Goal: Task Accomplishment & Management: Use online tool/utility

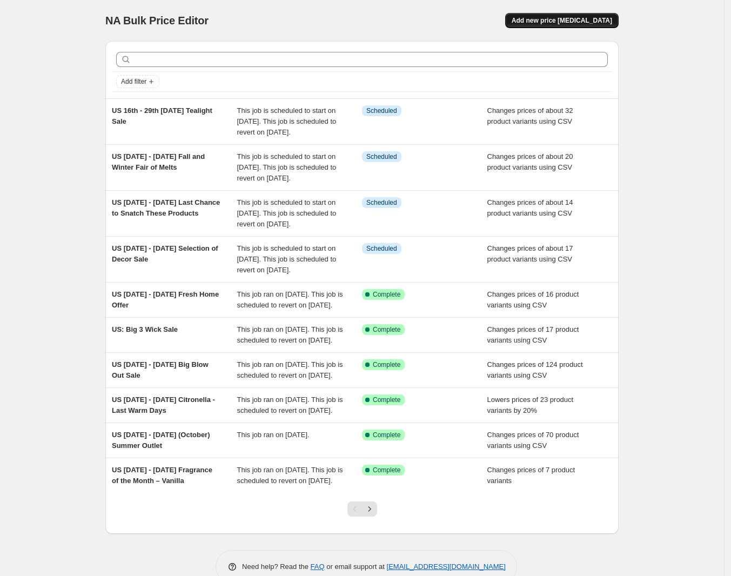
click at [569, 18] on span "Add new price change job" at bounding box center [562, 20] width 101 height 9
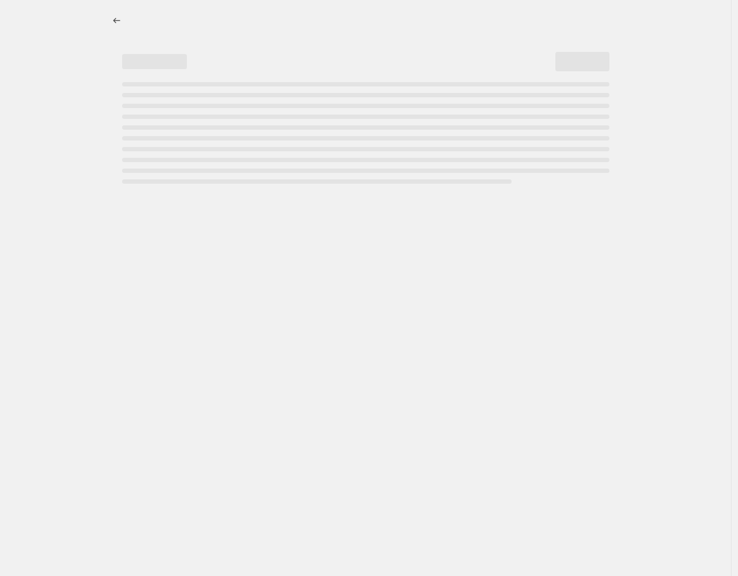
select select "percentage"
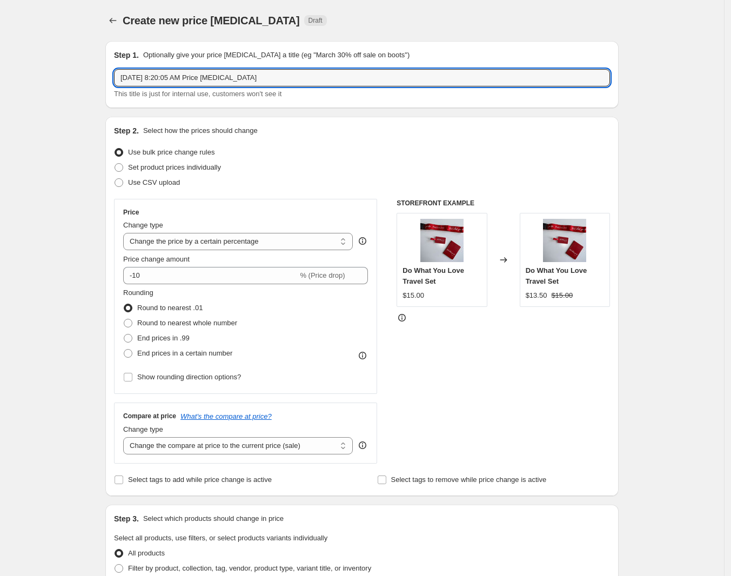
drag, startPoint x: 269, startPoint y: 72, endPoint x: 53, endPoint y: 69, distance: 215.7
click at [53, 69] on div "Create new price change job. This page is ready Create new price change job Dra…" at bounding box center [362, 542] width 724 height 1084
click at [165, 80] on input "US" at bounding box center [362, 77] width 496 height 17
paste input "October 20th - 22th SmartScents Fragrance Sticks and AromaPure in Bestselling F…"
type input "US October 20th - 22th SmartScents Fragrance Sticks and AromaPure in Bestsellin…"
